Goal: Task Accomplishment & Management: Use online tool/utility

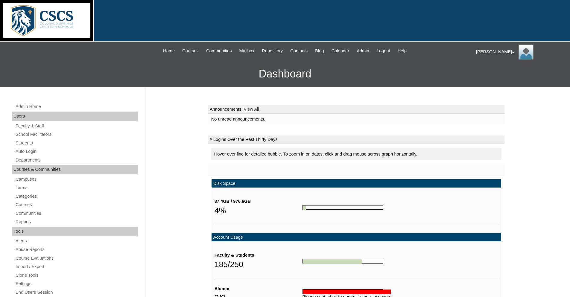
click at [191, 120] on div "Admin Home Users Faculty & Staff School Facilitators Students Auto Login Depart…" at bounding box center [285, 293] width 570 height 413
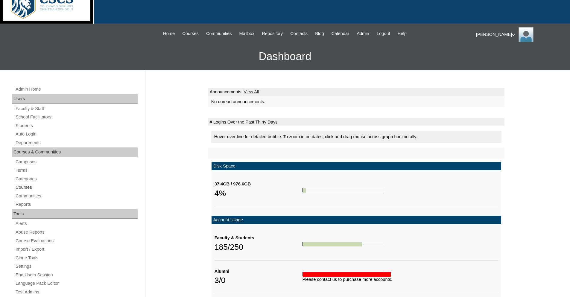
scroll to position [30, 0]
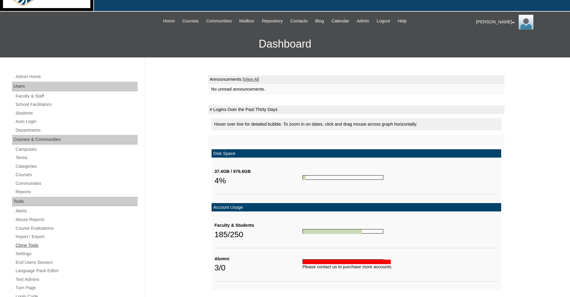
click at [34, 245] on link "Clone Tools" at bounding box center [76, 245] width 123 height 7
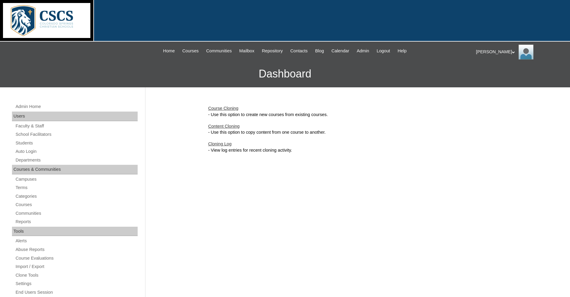
click at [232, 126] on link "Content Cloning" at bounding box center [223, 126] width 31 height 5
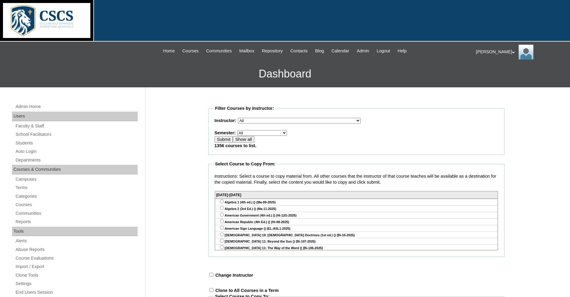
click at [317, 121] on select "All Abriam, Mike Admin, E360 Admin, Limelight Algebra 1, Secondary Math Algebra…" at bounding box center [299, 121] width 123 height 6
click at [272, 134] on select "All E360 Test Term Edvance360 Test Term 2019-2020 2020-2021 2021-2022 Summer 20…" at bounding box center [262, 133] width 50 height 6
select select "51"
click at [238, 131] on select "All E360 Test Term Edvance360 Test Term 2019-2020 2020-2021 2021-2022 Summer 20…" at bounding box center [262, 133] width 50 height 6
click at [227, 141] on input "Submit" at bounding box center [224, 139] width 19 height 7
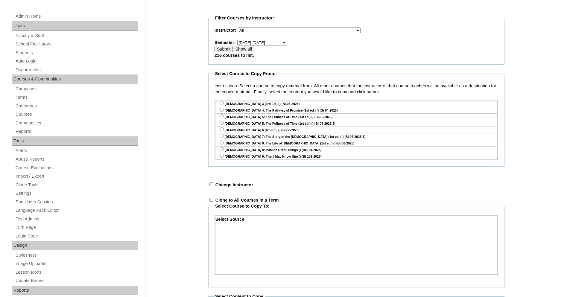
scroll to position [90, 0]
click at [244, 51] on input "Show all" at bounding box center [243, 49] width 21 height 7
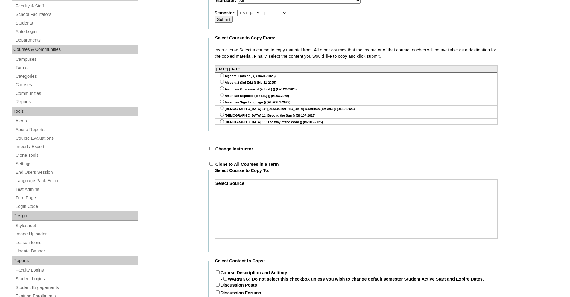
scroll to position [120, 0]
click at [283, 102] on div "American Sign Language () (EL-ASL1-2025)" at bounding box center [357, 102] width 282 height 7
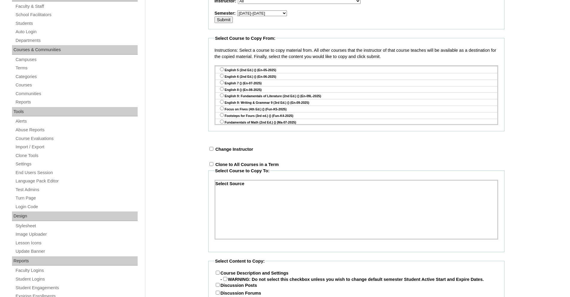
scroll to position [808, 0]
click at [222, 77] on input "radio" at bounding box center [222, 76] width 4 height 4
radio input "true"
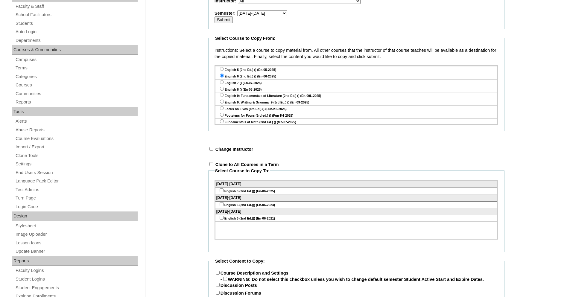
click at [211, 150] on input "checkbox" at bounding box center [212, 149] width 4 height 4
checkbox input "true"
click at [329, 151] on select "Select an instructor Show All Courses [PERSON_NAME], E360 Admin, Limelight Alge…" at bounding box center [317, 150] width 123 height 6
select select "59456"
click at [256, 148] on select "Select an instructor Show All Courses [PERSON_NAME], E360 Admin, Limelight Alge…" at bounding box center [317, 150] width 123 height 6
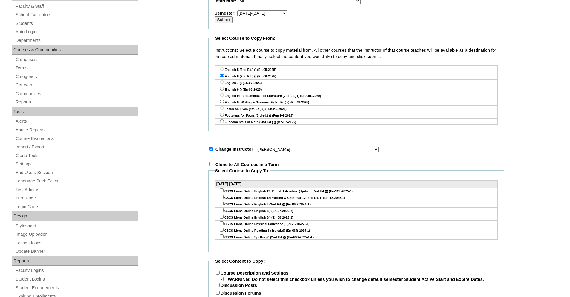
click at [380, 149] on div "Change Instructor Select an instructor Show All Courses [PERSON_NAME], E360 Adm…" at bounding box center [356, 149] width 296 height 6
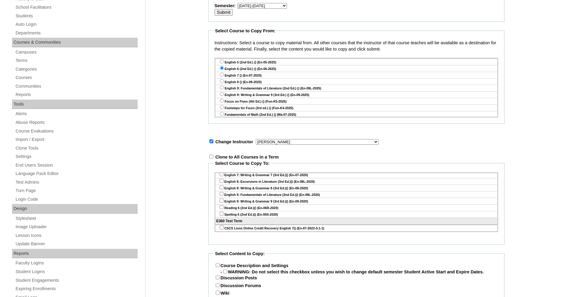
scroll to position [128, 0]
click at [222, 225] on input"] "checkbox" at bounding box center [222, 227] width 4 height 4
checkbox input"] "true"
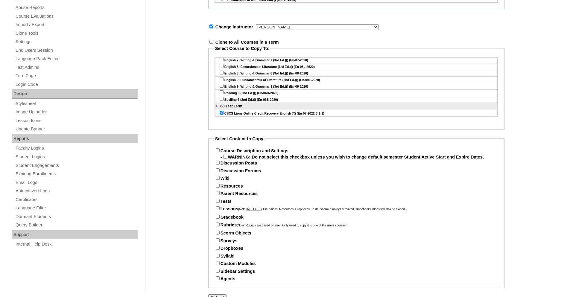
scroll to position [244, 0]
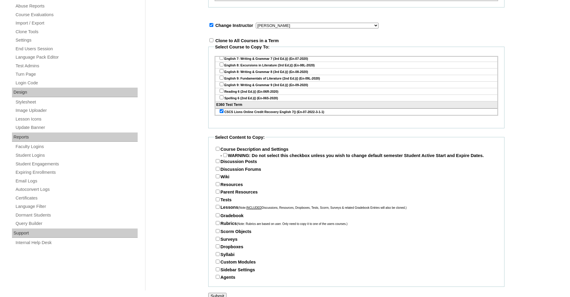
click at [219, 150] on input "Course Description and Settings" at bounding box center [218, 149] width 4 height 4
checkbox input "true"
click at [216, 185] on input "Resources" at bounding box center [218, 184] width 4 height 4
checkbox input "true"
click at [218, 192] on input "Parent Resources" at bounding box center [218, 192] width 4 height 4
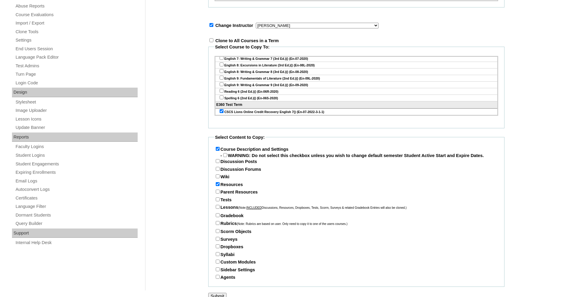
checkbox input "true"
click at [217, 201] on input "Tests" at bounding box center [218, 200] width 4 height 4
checkbox input "true"
click at [217, 208] on input "Lessons (Note: INCLUDED Discussions, Resources, Dropboxes, Tests, Scorm, Survey…" at bounding box center [218, 207] width 4 height 4
checkbox input "true"
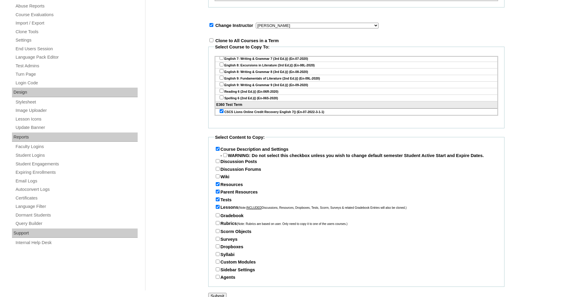
click at [218, 216] on input "Gradebook" at bounding box center [218, 215] width 4 height 4
checkbox input "true"
click at [218, 225] on input "Rubrics (Note: Rubrics are based on user. Only need to copy it to one of the us…" at bounding box center [218, 223] width 4 height 4
checkbox input "true"
click at [219, 256] on input "Syllabi" at bounding box center [218, 254] width 4 height 4
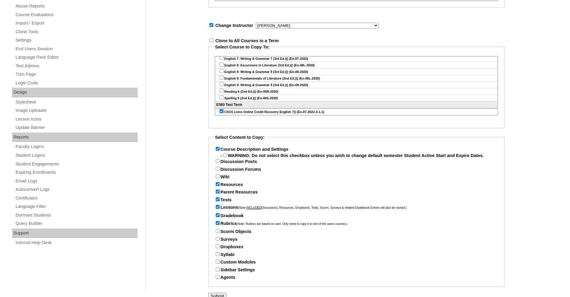
checkbox input "true"
click at [219, 272] on input "Sidebar Settings" at bounding box center [218, 270] width 4 height 4
checkbox input "true"
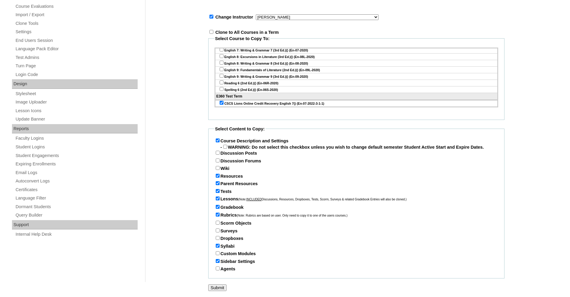
click at [219, 288] on input "Submit" at bounding box center [217, 288] width 19 height 7
